Goal: Task Accomplishment & Management: Manage account settings

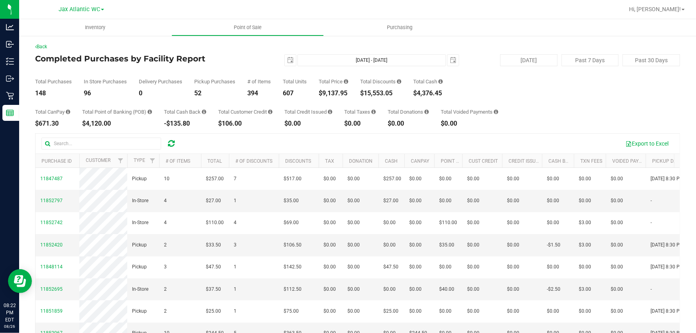
click at [227, 70] on div "Total Purchases 148 In Store Purchases 96 Delivery Purchases 0 Pickup Purchases…" at bounding box center [357, 81] width 645 height 30
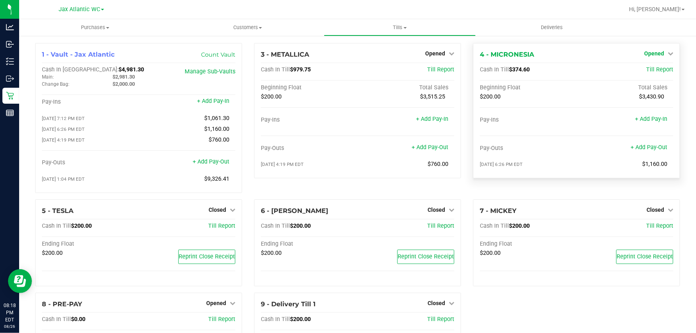
click at [655, 53] on span "Opened" at bounding box center [654, 53] width 20 height 6
click at [655, 71] on link "Close Till" at bounding box center [655, 70] width 22 height 6
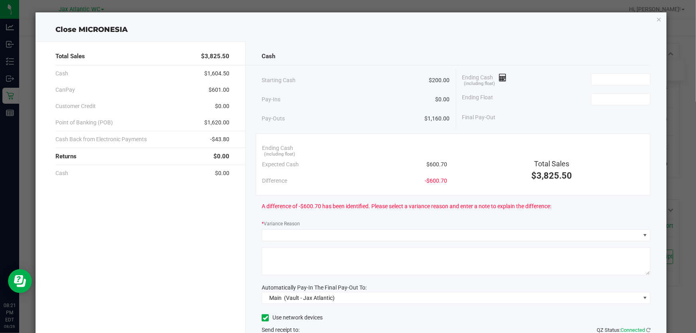
click at [582, 34] on div "Close MICRONESIA" at bounding box center [350, 29] width 631 height 11
click at [614, 79] on input at bounding box center [620, 79] width 59 height 11
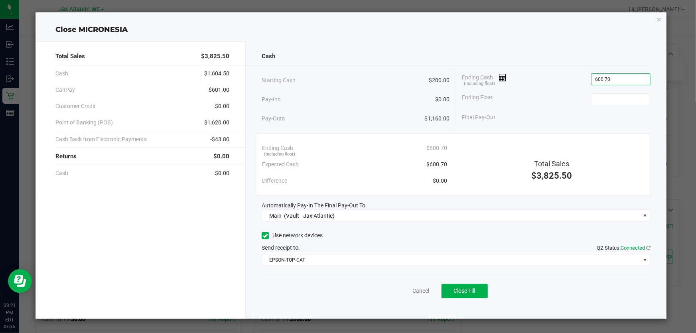
type input "$600.70"
type input "$200.00"
click at [538, 43] on div "Cash Starting Cash $200.00 Pay-Ins $0.00 Pay-Outs $1,160.00 Ending Cash (includ…" at bounding box center [456, 179] width 421 height 277
click at [465, 292] on span "Close Till" at bounding box center [465, 291] width 22 height 6
click at [658, 19] on icon "button" at bounding box center [659, 19] width 6 height 10
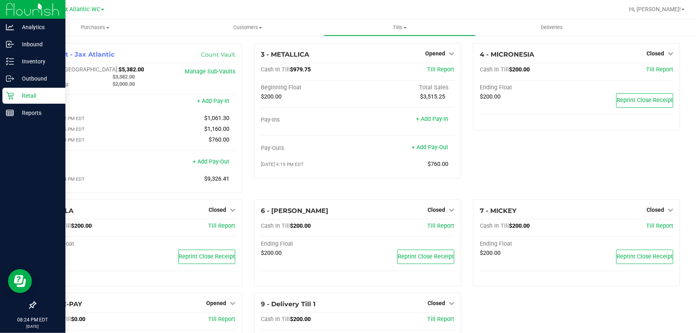
click at [24, 91] on p "Retail" at bounding box center [38, 96] width 48 height 10
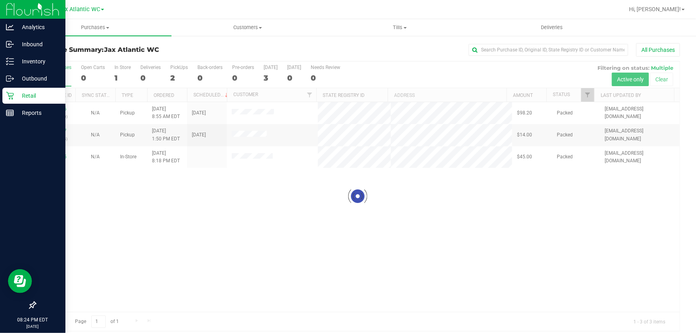
click at [61, 108] on div at bounding box center [357, 196] width 644 height 270
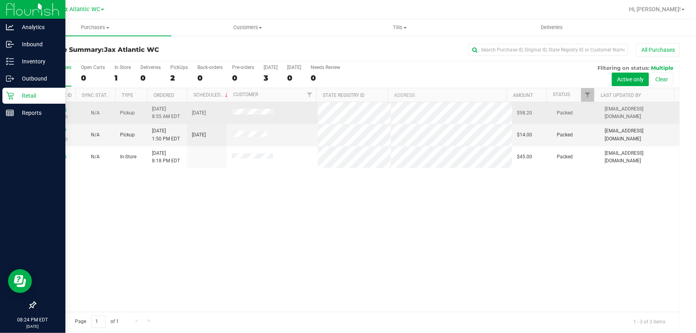
click at [57, 109] on link "11847486" at bounding box center [55, 109] width 22 height 6
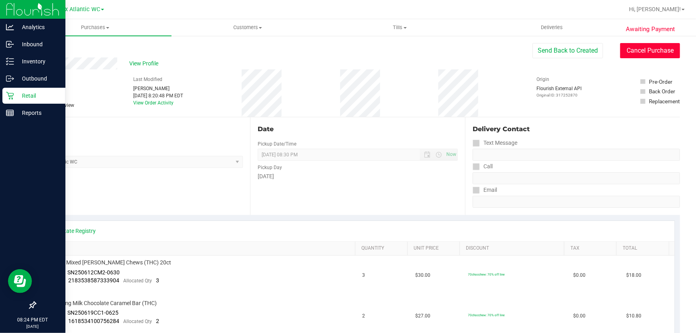
click at [650, 48] on button "Cancel Purchase" at bounding box center [650, 50] width 60 height 15
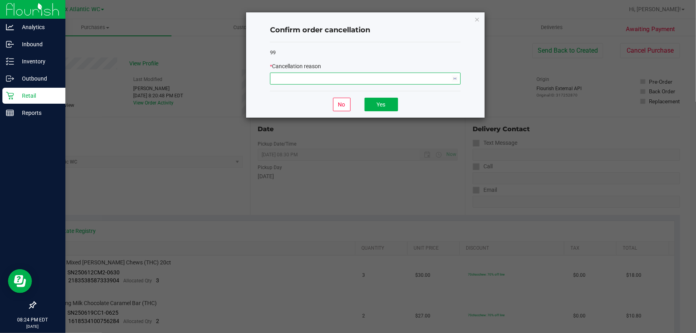
click at [377, 77] on span "NO DATA FOUND" at bounding box center [360, 78] width 180 height 11
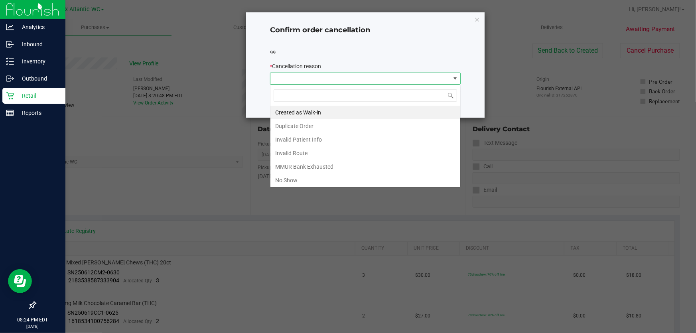
scroll to position [12, 191]
click at [301, 177] on li "No Show" at bounding box center [365, 180] width 190 height 14
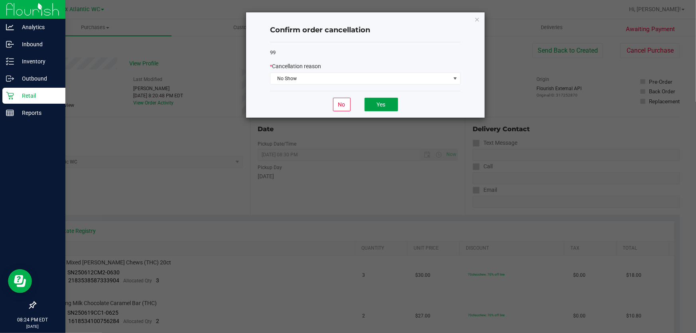
click at [393, 102] on button "Yes" at bounding box center [382, 105] width 34 height 14
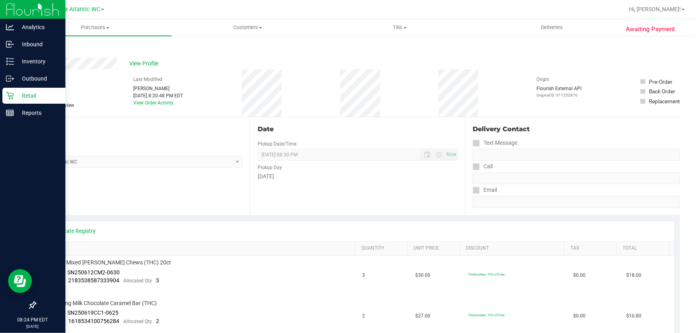
click at [16, 97] on p "Retail" at bounding box center [38, 96] width 48 height 10
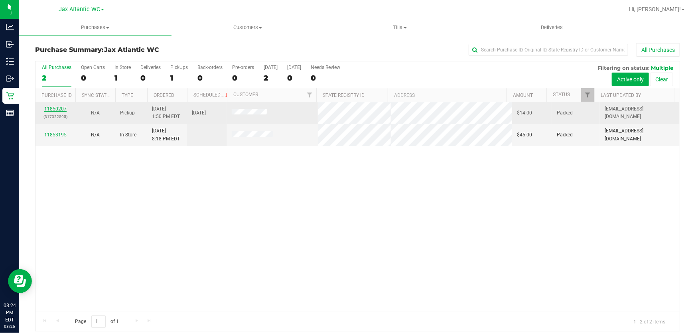
click at [64, 106] on link "11850207" at bounding box center [55, 109] width 22 height 6
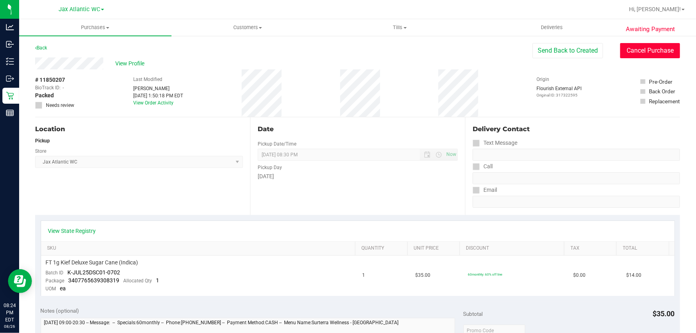
click at [645, 53] on button "Cancel Purchase" at bounding box center [650, 50] width 60 height 15
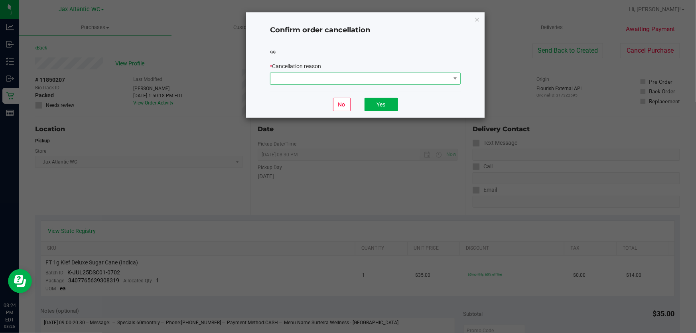
click at [322, 81] on span at bounding box center [360, 78] width 180 height 11
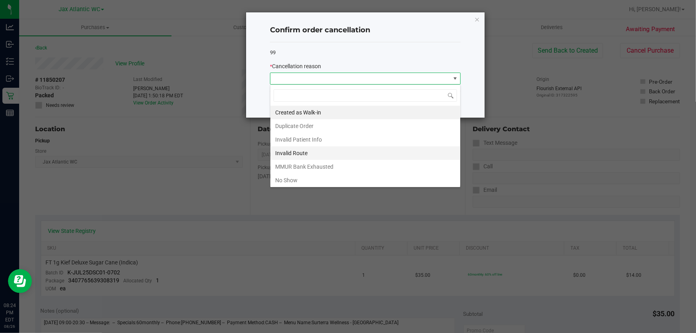
scroll to position [12, 191]
click at [298, 180] on li "No Show" at bounding box center [365, 180] width 190 height 14
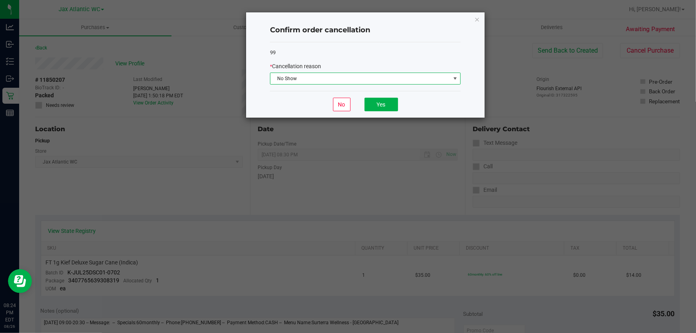
click at [384, 97] on div "No Yes" at bounding box center [365, 104] width 191 height 27
click at [380, 104] on button "Yes" at bounding box center [382, 105] width 34 height 14
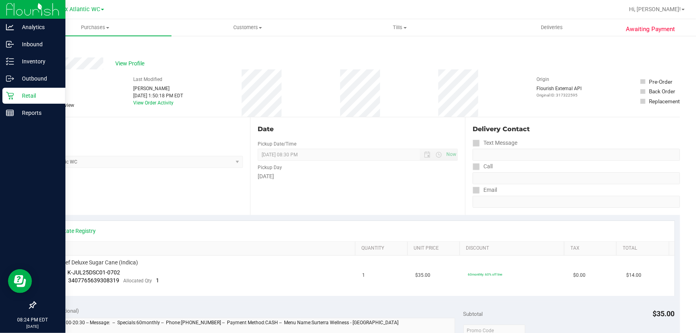
click at [14, 93] on p "Retail" at bounding box center [38, 96] width 48 height 10
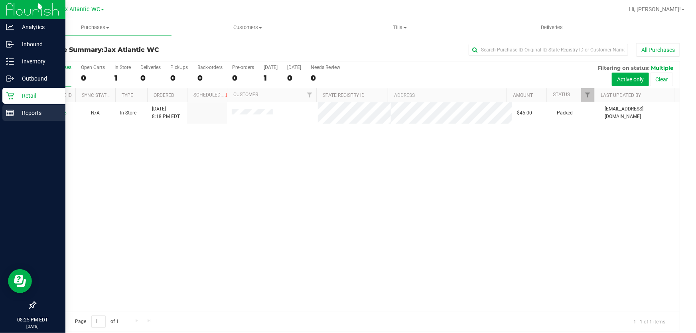
click at [16, 116] on p "Reports" at bounding box center [38, 113] width 48 height 10
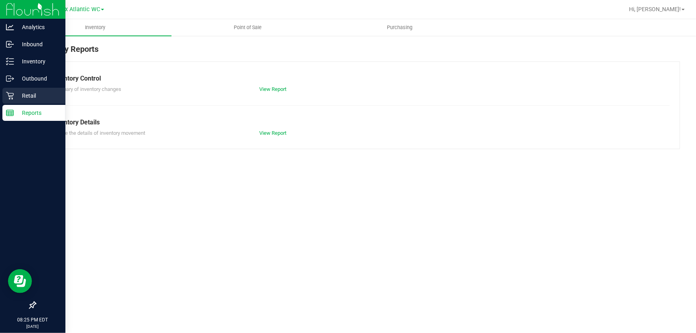
click at [14, 95] on p "Retail" at bounding box center [38, 96] width 48 height 10
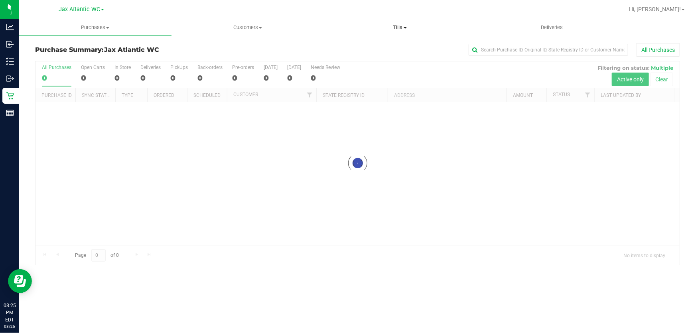
click at [397, 28] on span "Tills" at bounding box center [400, 27] width 152 height 7
click at [351, 49] on span "Manage tills" at bounding box center [351, 48] width 54 height 7
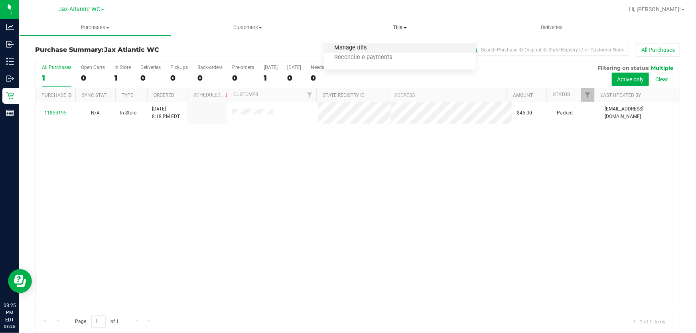
click at [369, 50] on span "Manage tills" at bounding box center [351, 48] width 54 height 7
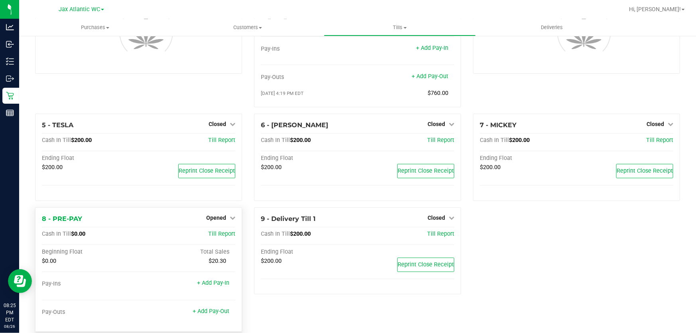
scroll to position [72, 0]
click at [218, 215] on span "Opened" at bounding box center [216, 216] width 20 height 6
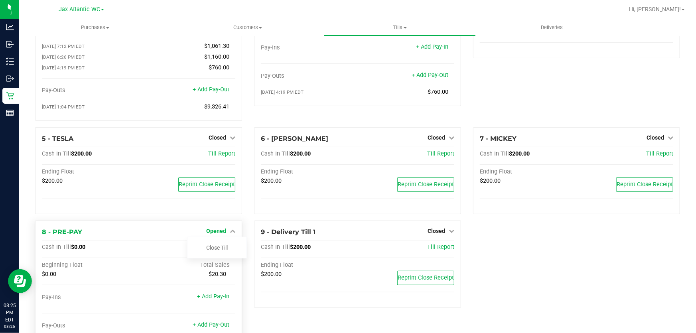
click at [221, 233] on span "Opened" at bounding box center [216, 231] width 20 height 6
click at [219, 234] on span "Opened" at bounding box center [216, 231] width 20 height 6
click at [218, 250] on link "Close Till" at bounding box center [217, 247] width 22 height 6
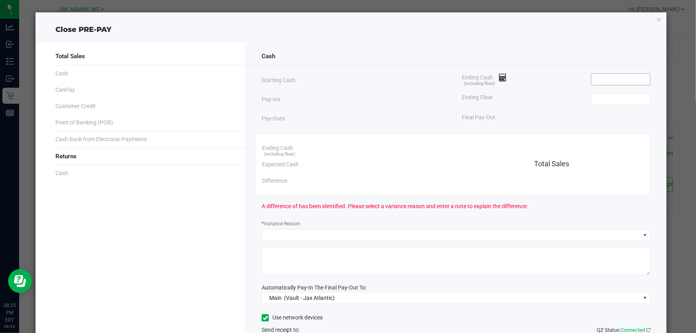
click at [599, 82] on input at bounding box center [620, 79] width 59 height 11
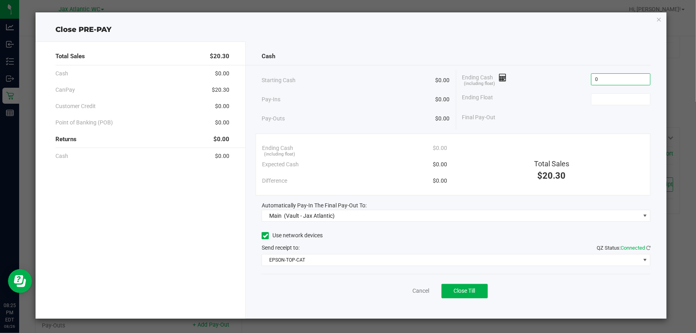
type input "$0.00"
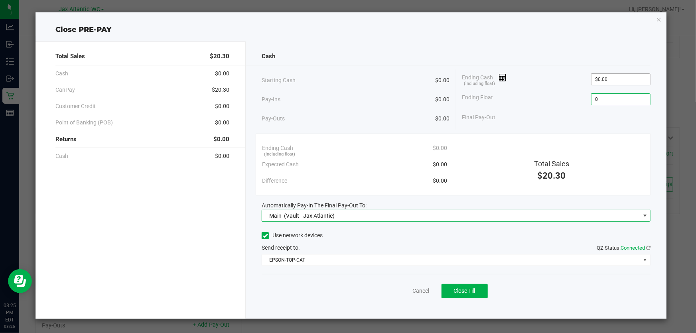
type input "$0.00"
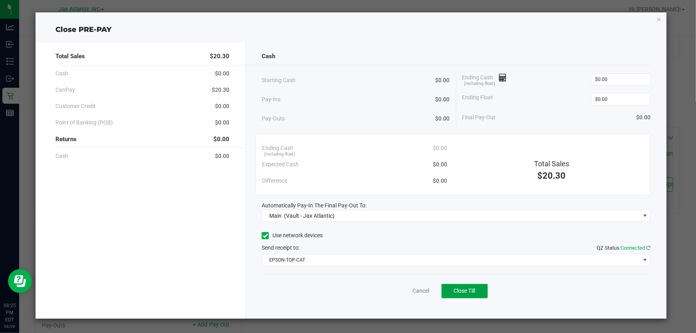
click at [477, 286] on button "Close Till" at bounding box center [465, 291] width 46 height 14
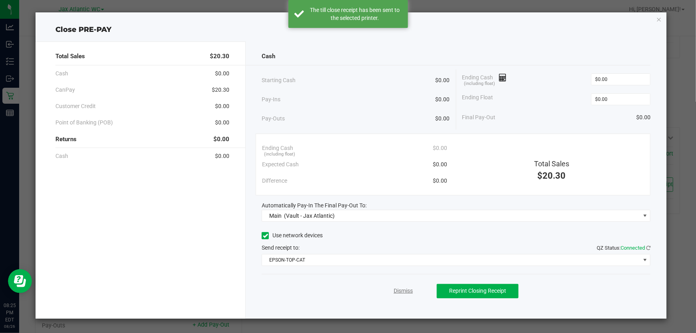
click at [402, 292] on link "Dismiss" at bounding box center [403, 291] width 19 height 8
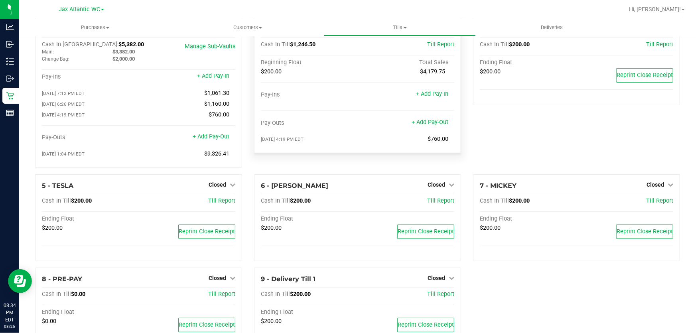
scroll to position [0, 0]
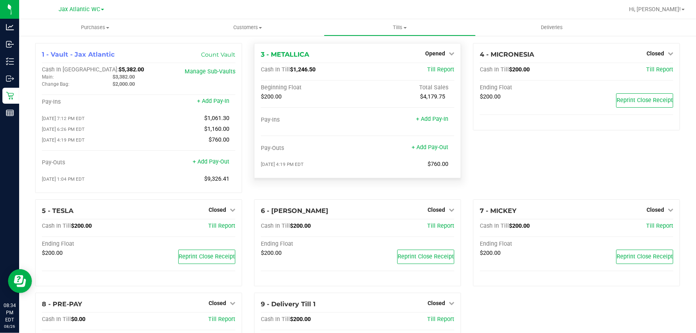
click at [439, 49] on div "Opened" at bounding box center [439, 54] width 29 height 10
click at [438, 53] on span "Opened" at bounding box center [435, 53] width 20 height 6
click at [439, 72] on link "Close Till" at bounding box center [436, 70] width 22 height 6
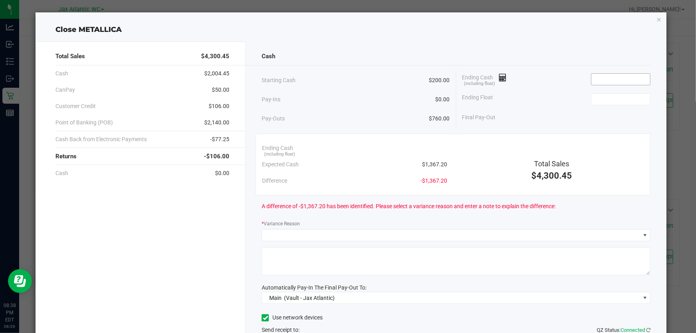
click at [622, 83] on input at bounding box center [620, 79] width 59 height 11
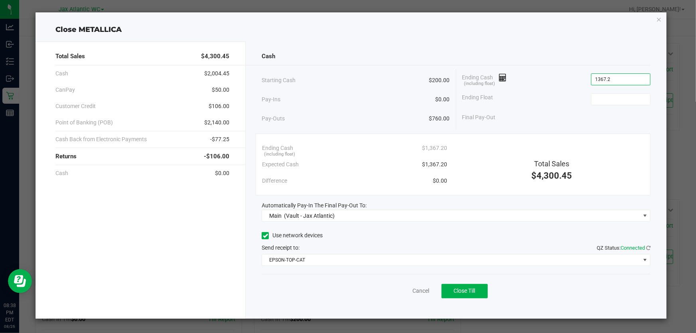
type input "$1,367.20"
type input "$200.00"
click at [463, 286] on button "Close Till" at bounding box center [465, 291] width 46 height 14
click at [403, 289] on link "Dismiss" at bounding box center [403, 291] width 19 height 8
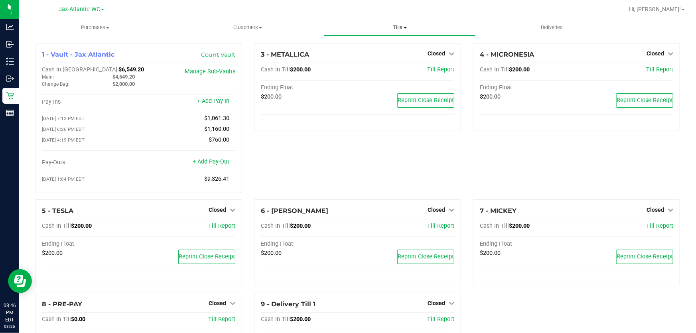
click at [403, 28] on span "Tills" at bounding box center [400, 27] width 152 height 7
click at [391, 57] on span "Reconcile e-payments" at bounding box center [363, 57] width 79 height 7
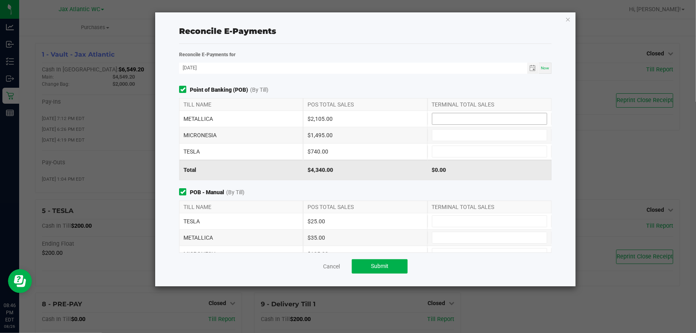
click at [455, 114] on input at bounding box center [489, 118] width 114 height 11
type input "$2,105.00"
click at [473, 239] on input at bounding box center [489, 237] width 114 height 11
type input "$35.00"
click at [388, 188] on span "POB - Manual (By Till)" at bounding box center [365, 192] width 373 height 8
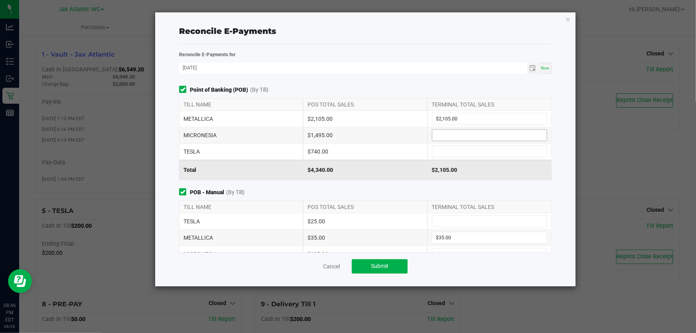
click at [457, 136] on input at bounding box center [489, 135] width 114 height 11
type input "$1,495.00"
click at [447, 224] on input at bounding box center [489, 221] width 114 height 11
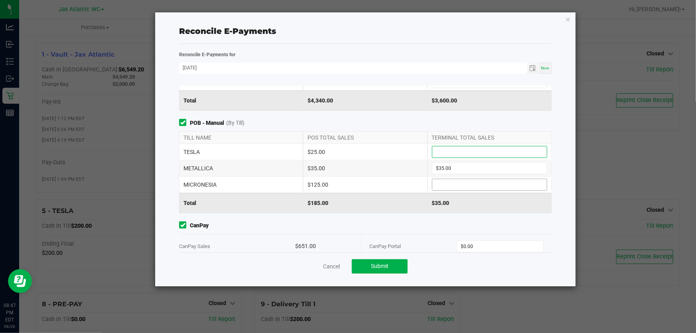
scroll to position [72, 0]
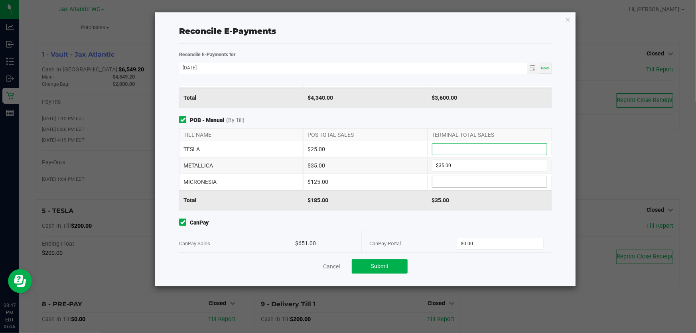
click at [465, 178] on input at bounding box center [489, 181] width 114 height 11
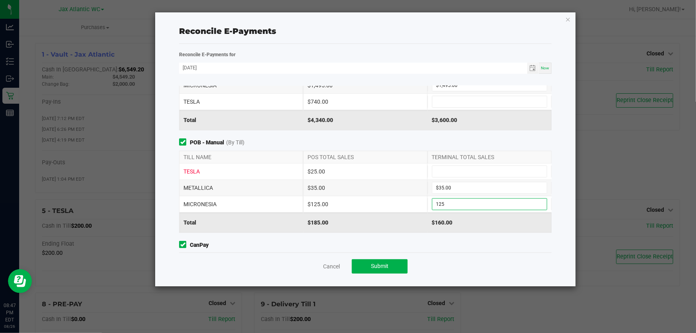
scroll to position [0, 0]
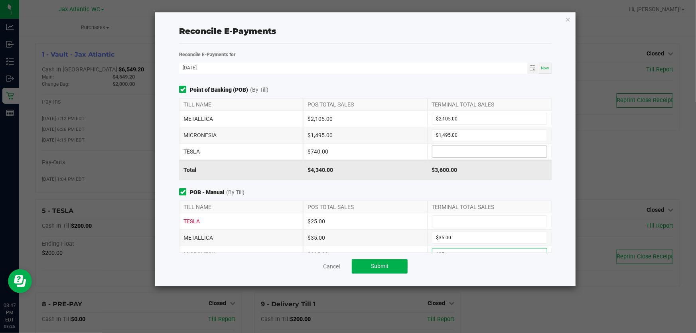
type input "$125.00"
click at [459, 150] on input at bounding box center [489, 151] width 114 height 11
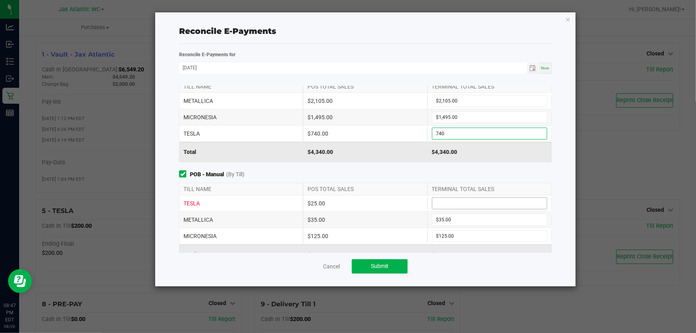
scroll to position [36, 0]
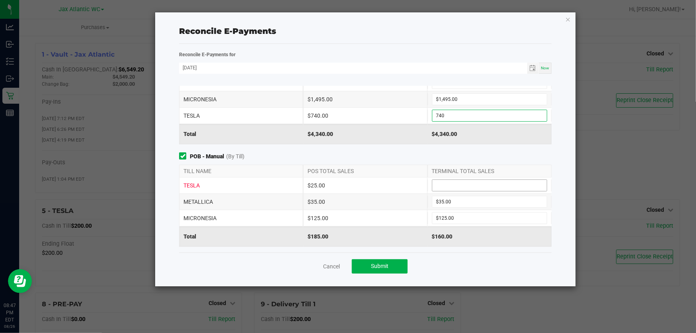
type input "$740.00"
click at [457, 187] on input at bounding box center [489, 185] width 114 height 11
type input "$25.00"
click at [416, 159] on span "POB - Manual (By Till)" at bounding box center [365, 156] width 373 height 8
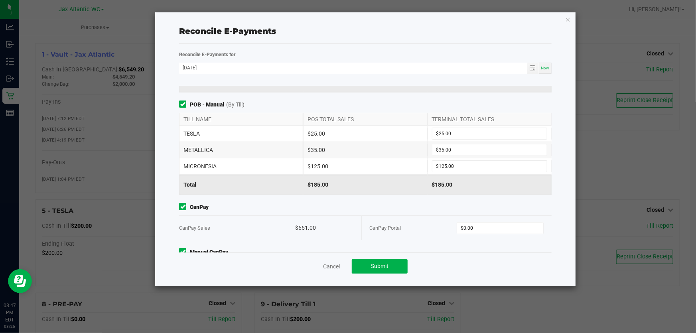
scroll to position [127, 0]
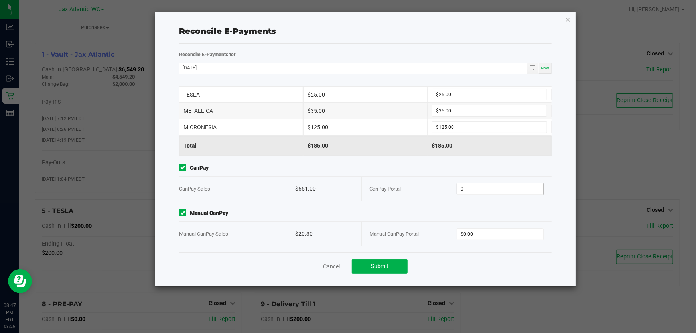
click at [503, 190] on input "0" at bounding box center [500, 188] width 86 height 11
type input "$651.00"
click at [410, 223] on div "Manual CanPay Portal" at bounding box center [413, 234] width 87 height 24
click at [492, 233] on input "0" at bounding box center [500, 234] width 86 height 11
type input "$20.30"
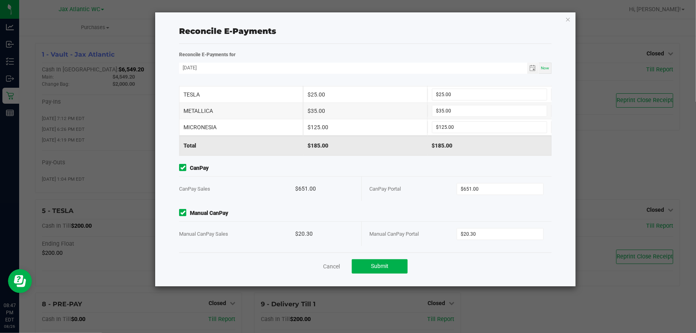
click at [438, 223] on div "Manual CanPay Portal" at bounding box center [413, 234] width 87 height 24
click at [402, 265] on button "Submit" at bounding box center [380, 266] width 56 height 14
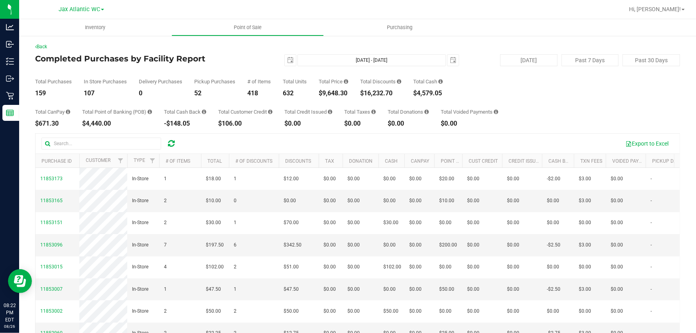
click at [260, 49] on div "Back" at bounding box center [357, 46] width 645 height 7
click at [239, 57] on h4 "Completed Purchases by Facility Report" at bounding box center [142, 58] width 215 height 9
click at [239, 52] on div "Back Completed Purchases by Facility Report 2025-08-26 Aug 26, 2025 - Aug 26, 2…" at bounding box center [357, 220] width 645 height 354
click at [222, 65] on div "Completed Purchases by Facility Report 2025-08-26 Aug 26, 2025 - Aug 26, 2025 2…" at bounding box center [357, 60] width 645 height 12
